Goal: Find specific page/section: Find specific page/section

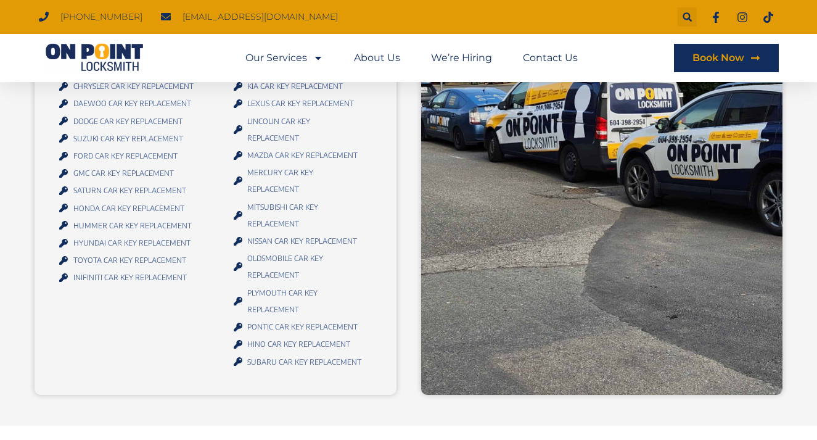
scroll to position [1364, 0]
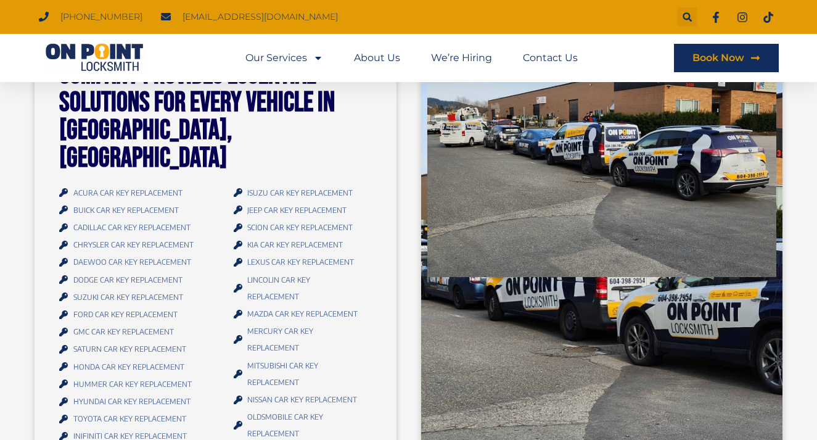
click at [96, 306] on span "FORD CAR KEY REPLACEMENT​" at bounding box center [123, 314] width 107 height 17
click at [197, 295] on div "ISUZU CAR KEY REPLACEMENT JEEP CAR KEY REPLACEMENT SCION CAR KEY REPLACEMENT KI…" at bounding box center [278, 356] width 169 height 344
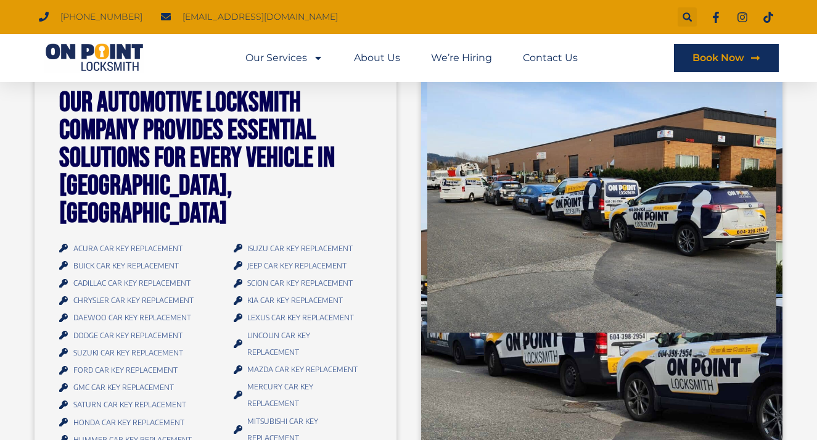
scroll to position [1237, 0]
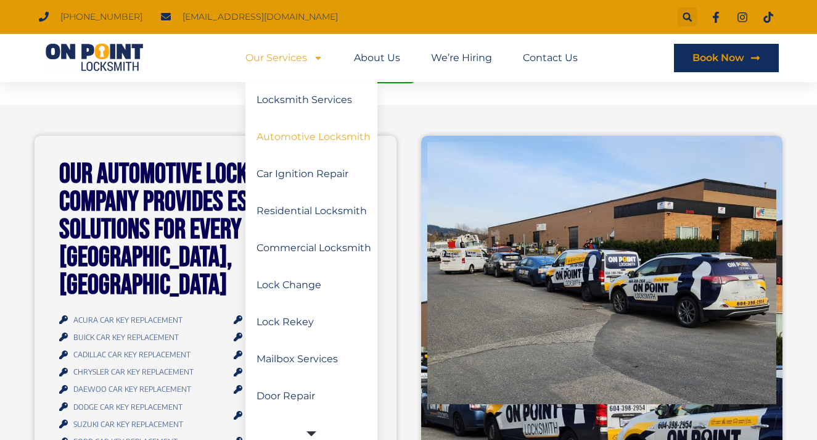
click at [335, 139] on link "Automotive Locksmith" at bounding box center [311, 136] width 132 height 37
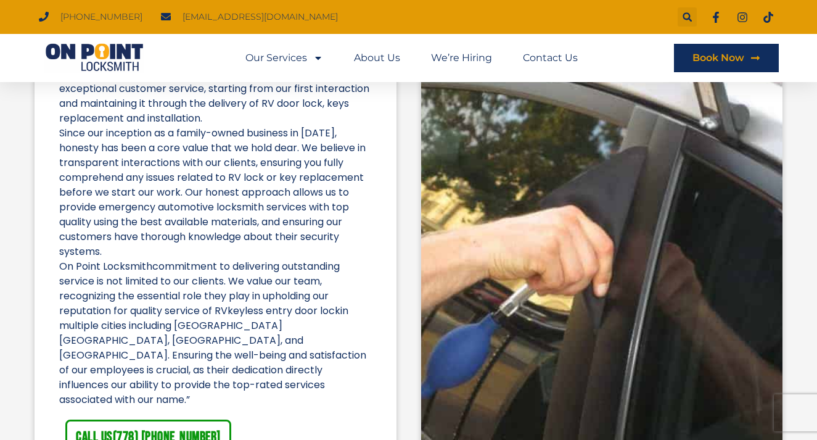
scroll to position [1958, 0]
